Goal: Navigation & Orientation: Go to known website

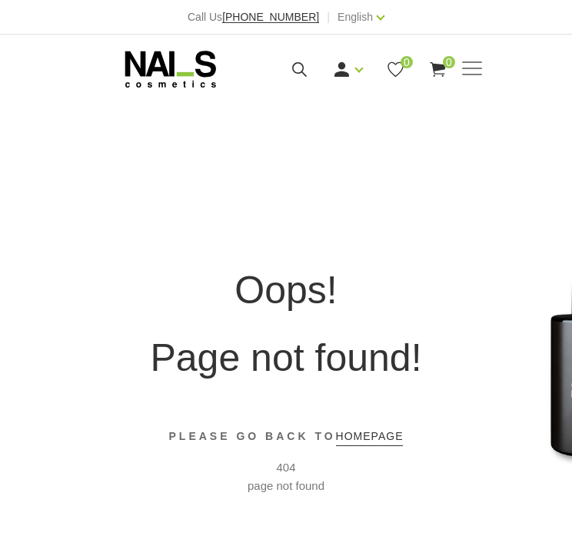
click at [381, 237] on div "Oops! Page not found! PLEASE GO BACK TO homepage 404 page not found" at bounding box center [286, 377] width 392 height 539
